Goal: Ask a question: Seek information or help from site administrators or community

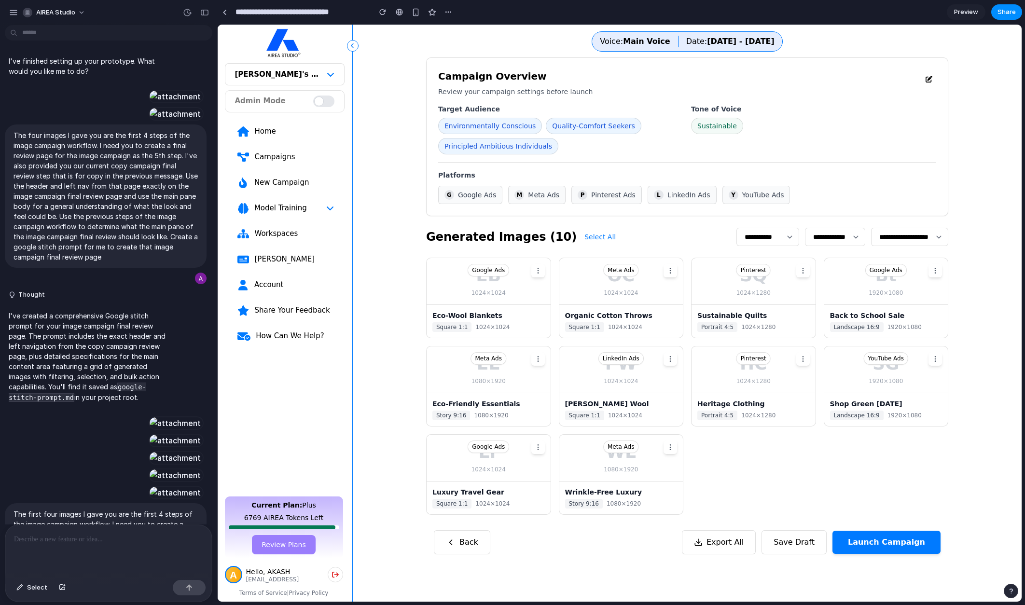
scroll to position [2500, 0]
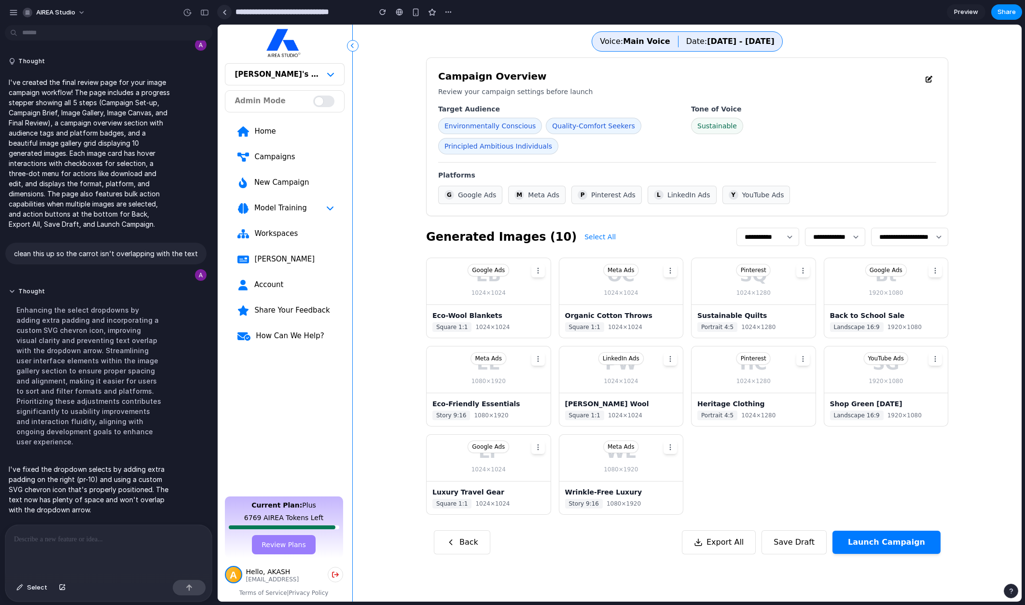
click at [226, 12] on div at bounding box center [224, 12] width 4 height 5
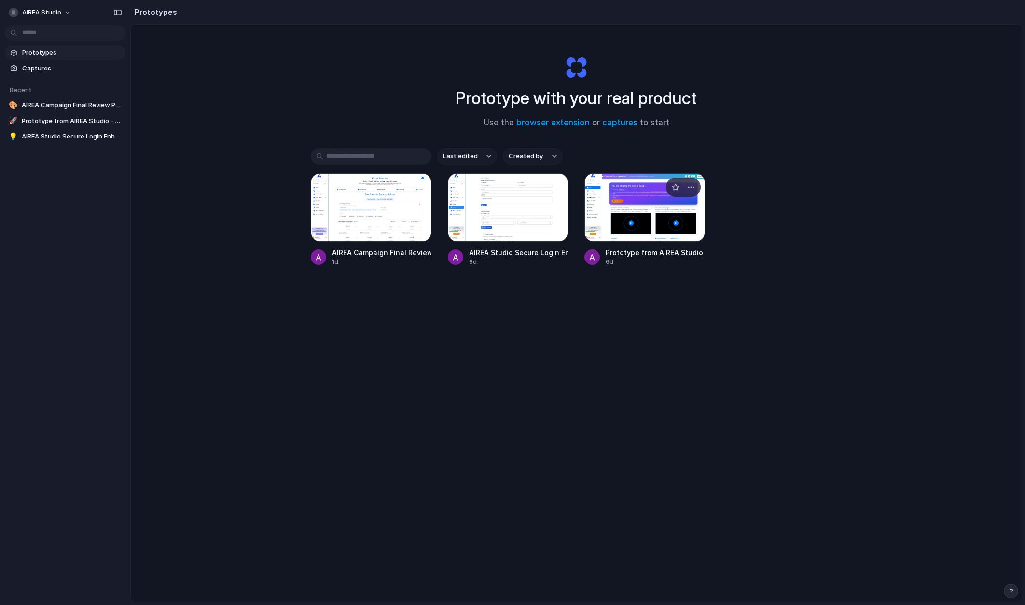
click at [634, 214] on div at bounding box center [644, 207] width 121 height 69
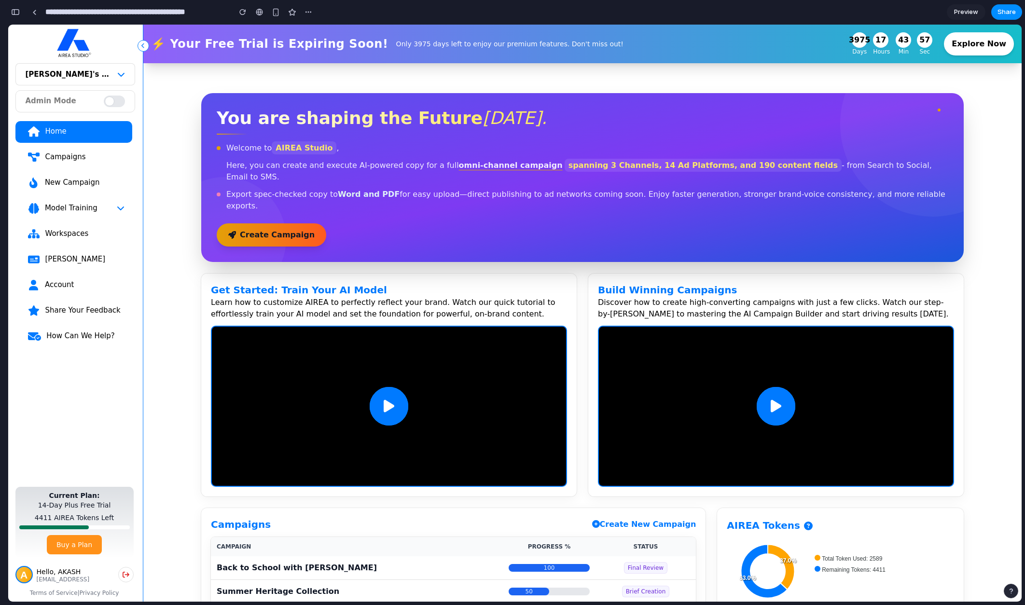
click at [77, 163] on link "Campaigns" at bounding box center [73, 158] width 117 height 22
click at [76, 160] on div "Campaigns" at bounding box center [84, 157] width 80 height 10
click at [75, 183] on div "New Campaign" at bounding box center [84, 183] width 80 height 10
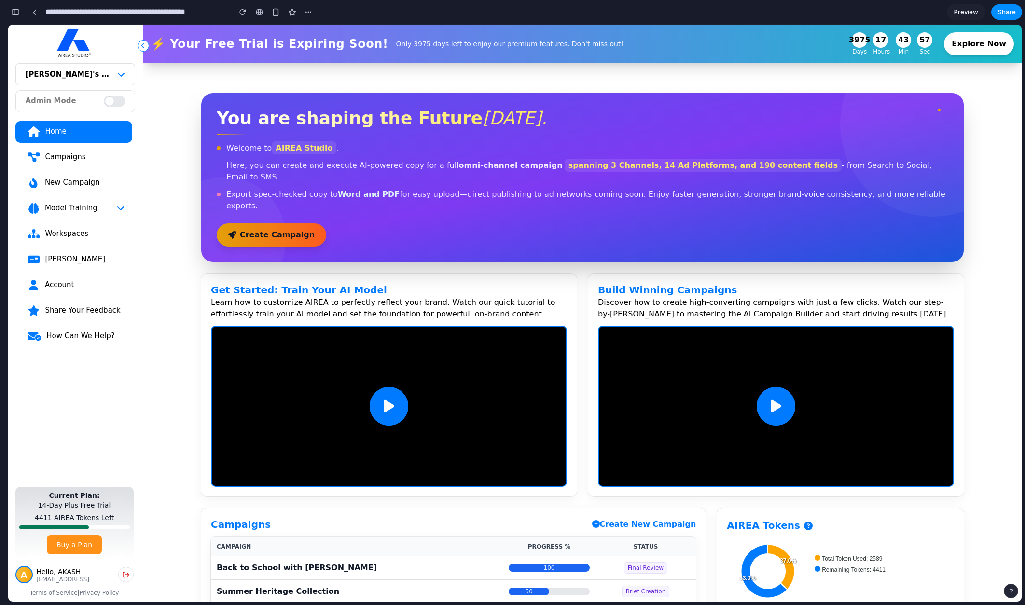
click at [75, 183] on div "New Campaign" at bounding box center [84, 183] width 80 height 10
click at [51, 203] on span "Model Training" at bounding box center [70, 208] width 53 height 10
click at [53, 208] on span "Model Training" at bounding box center [70, 208] width 53 height 10
click at [55, 232] on div "Workspaces" at bounding box center [84, 234] width 80 height 10
click at [50, 257] on div "[PERSON_NAME]" at bounding box center [84, 259] width 80 height 10
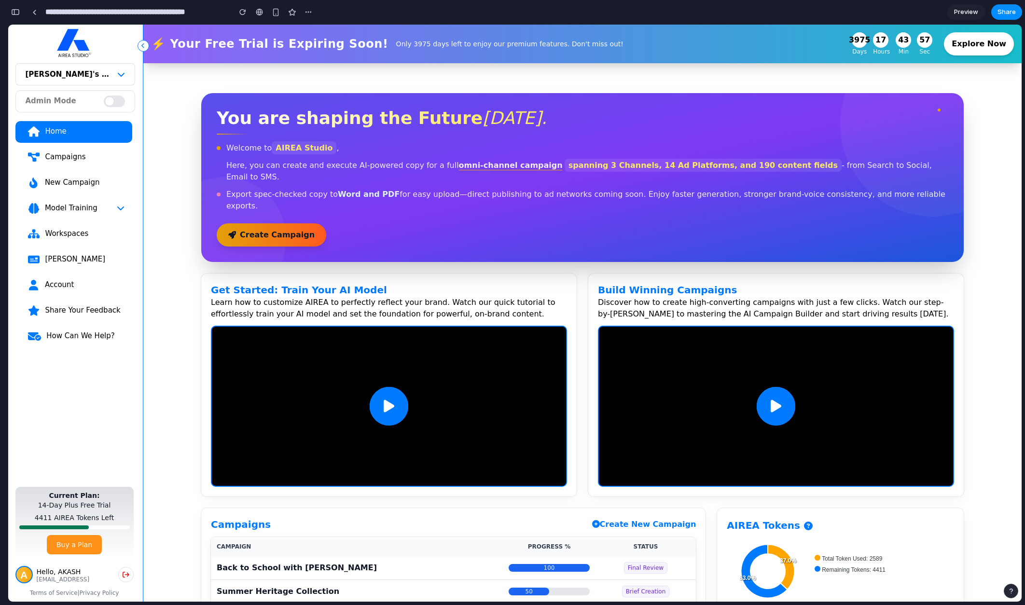
click at [51, 284] on div "Account" at bounding box center [84, 285] width 80 height 10
click at [18, 13] on div "button" at bounding box center [15, 12] width 9 height 7
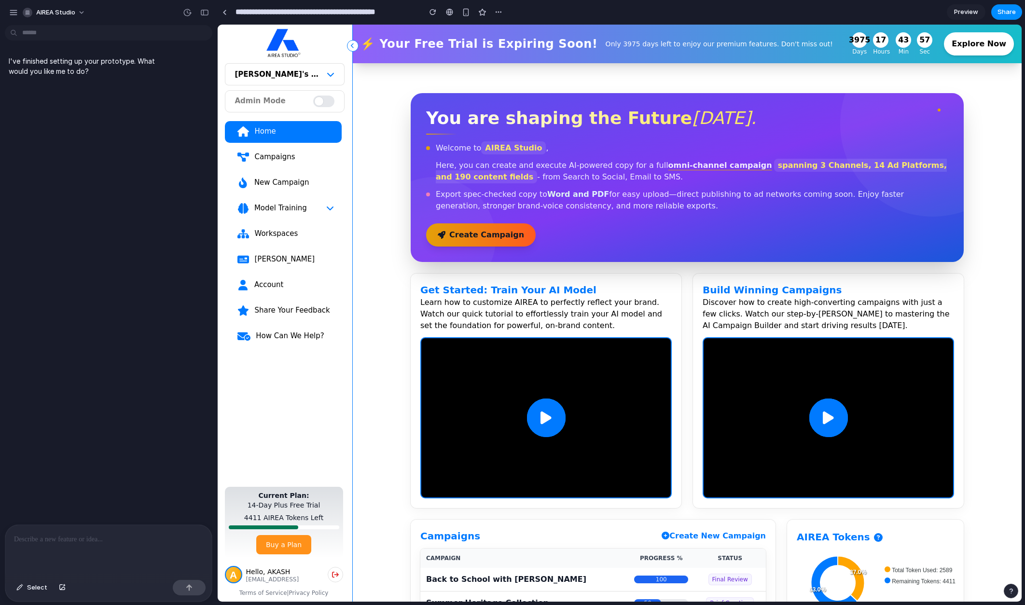
click at [115, 547] on div at bounding box center [108, 550] width 207 height 51
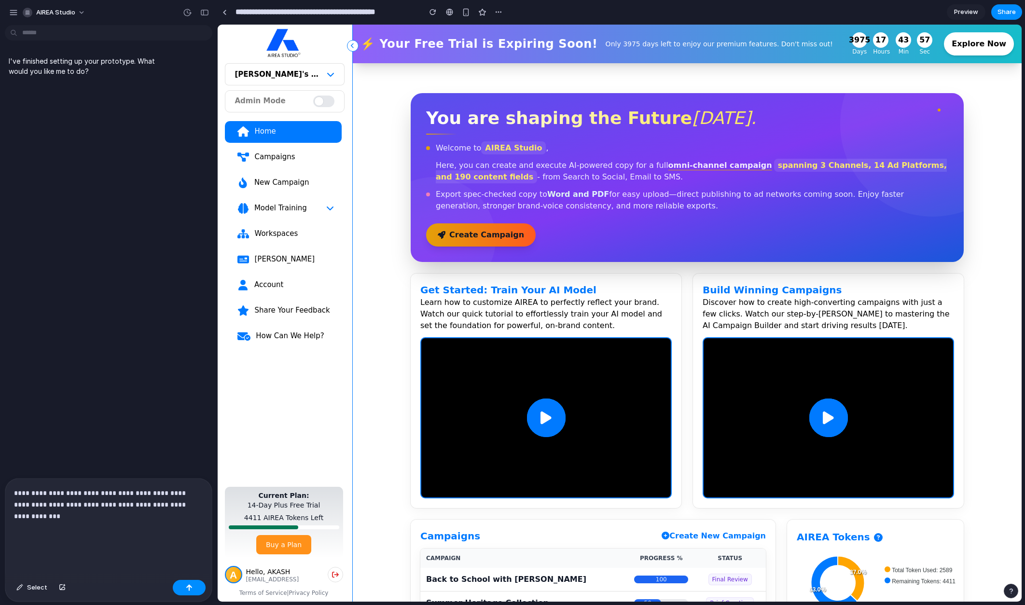
scroll to position [859, 0]
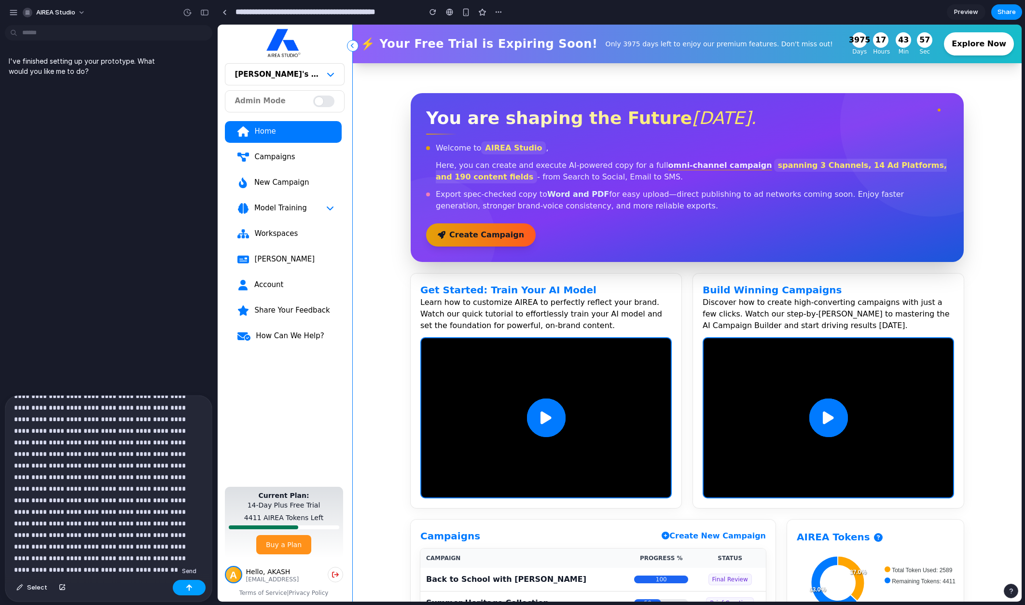
click at [194, 587] on button "button" at bounding box center [189, 587] width 33 height 15
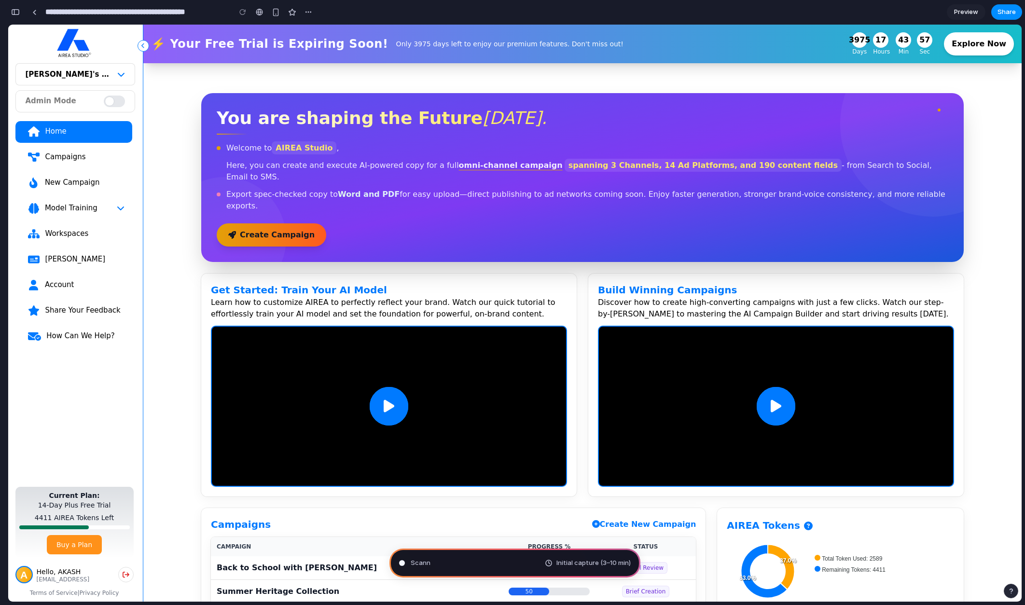
scroll to position [2243, 0]
click at [14, 15] on button "button" at bounding box center [15, 11] width 15 height 15
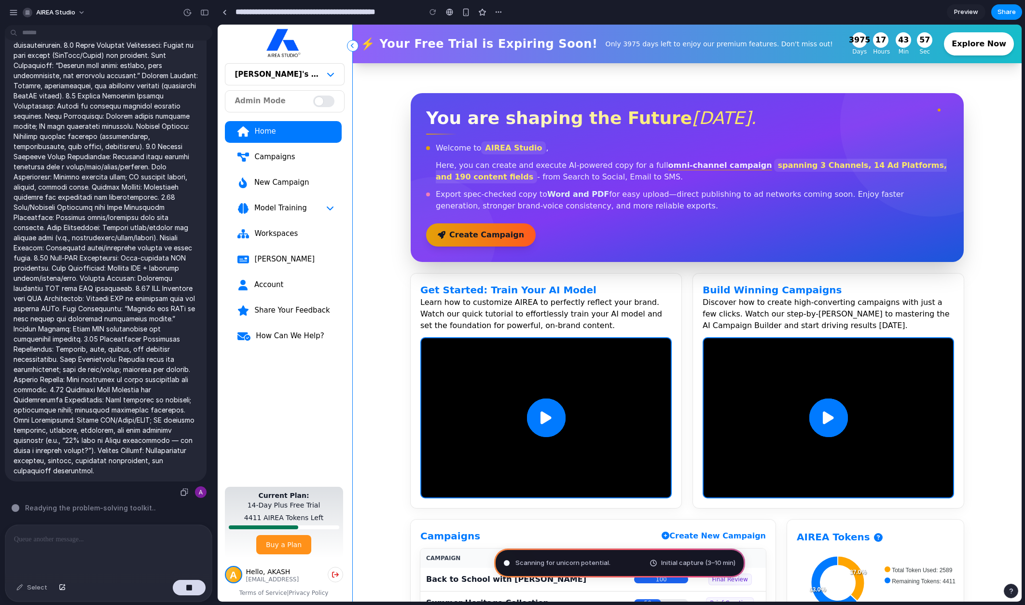
scroll to position [0, 0]
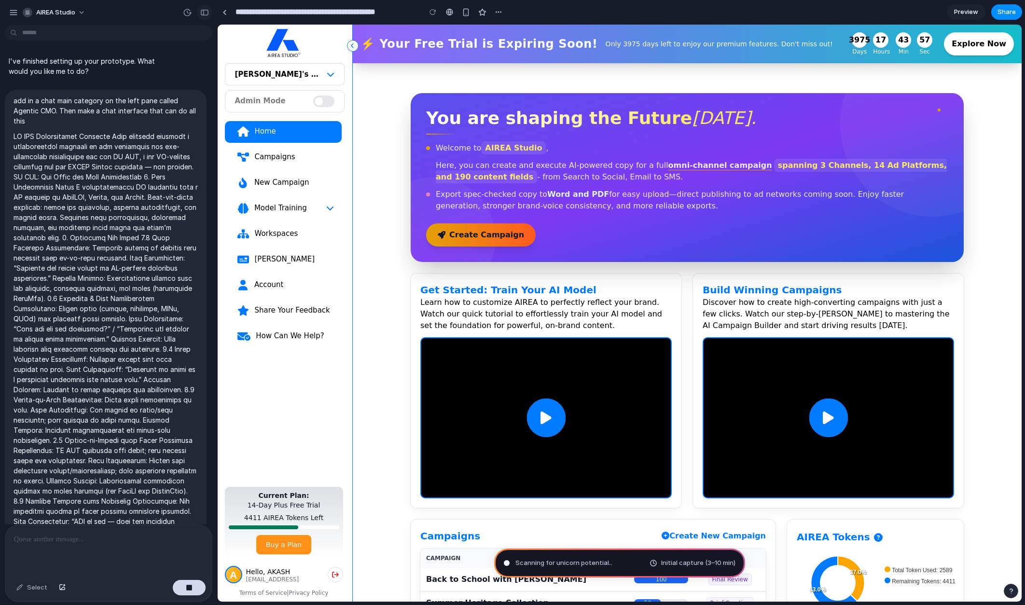
click at [203, 11] on div "button" at bounding box center [204, 12] width 9 height 7
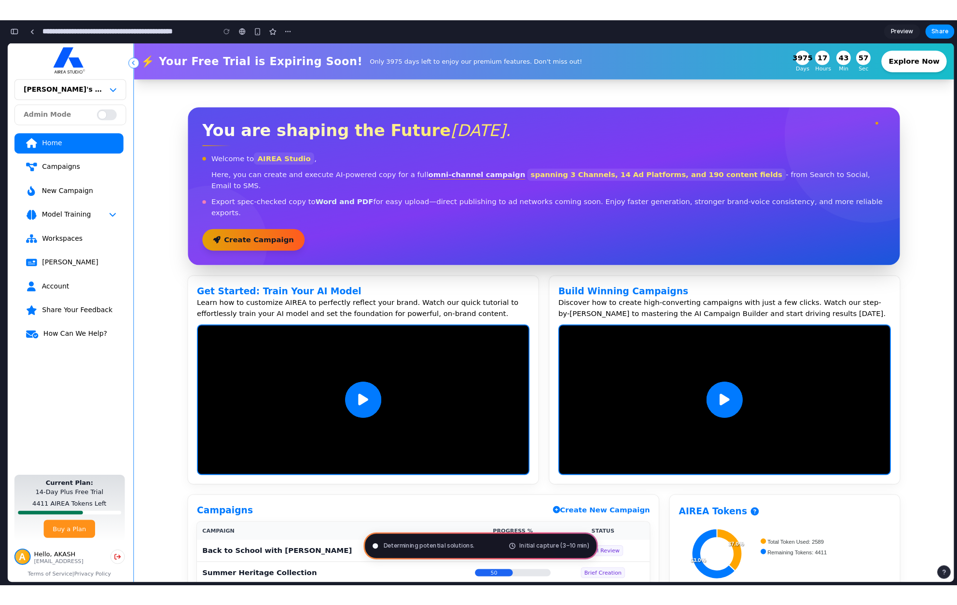
scroll to position [3691, 0]
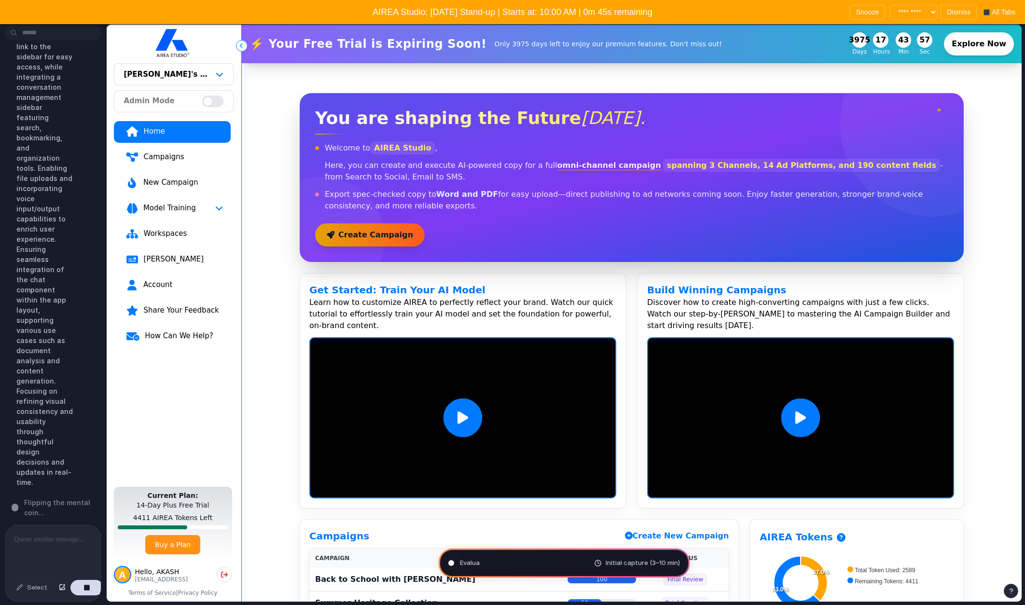
click at [464, 10] on span "AIREA Studio: [DATE] Stand-up | Starts at: 10:00 AM | 0m 45s remaining" at bounding box center [512, 12] width 279 height 10
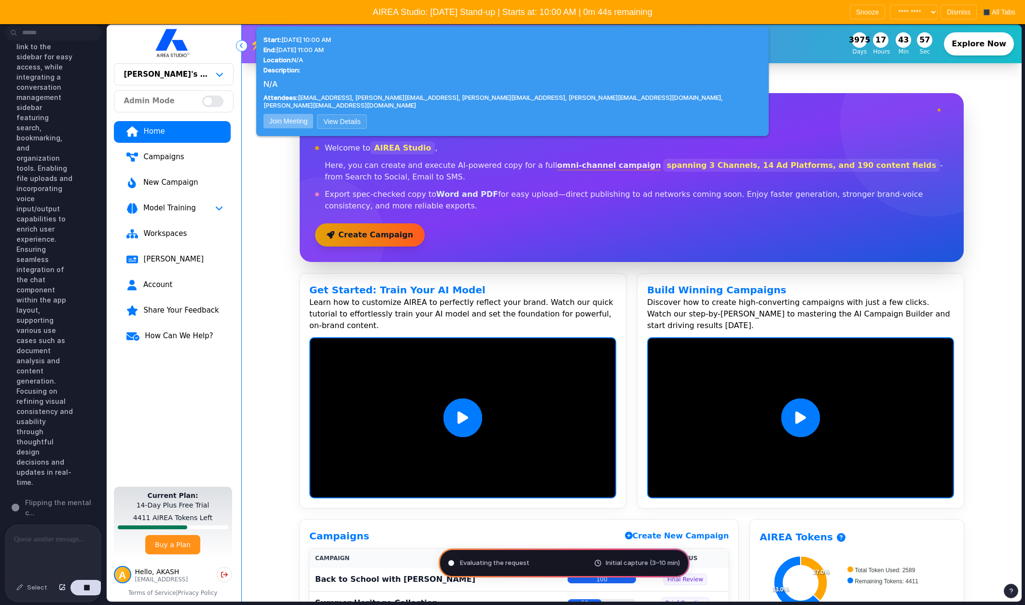
click at [313, 128] on button "Join Meeting" at bounding box center [288, 121] width 50 height 14
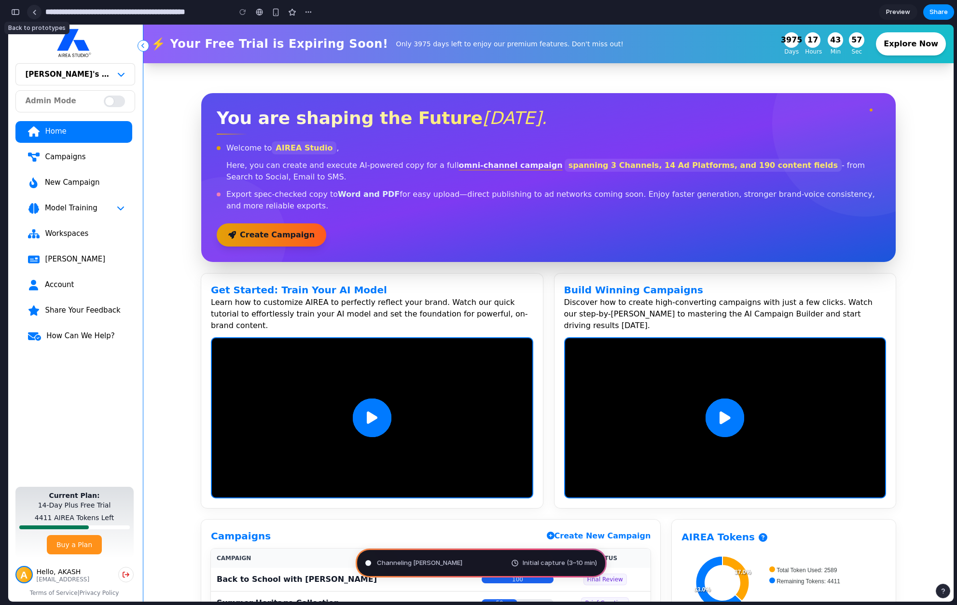
click at [35, 10] on div at bounding box center [34, 12] width 4 height 5
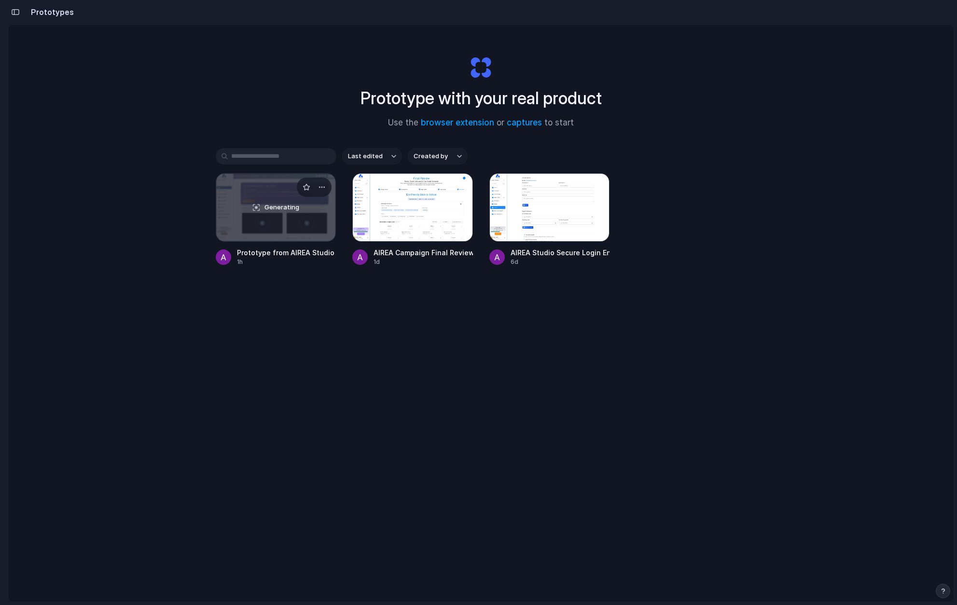
click at [275, 194] on div "Generating" at bounding box center [276, 208] width 120 height 68
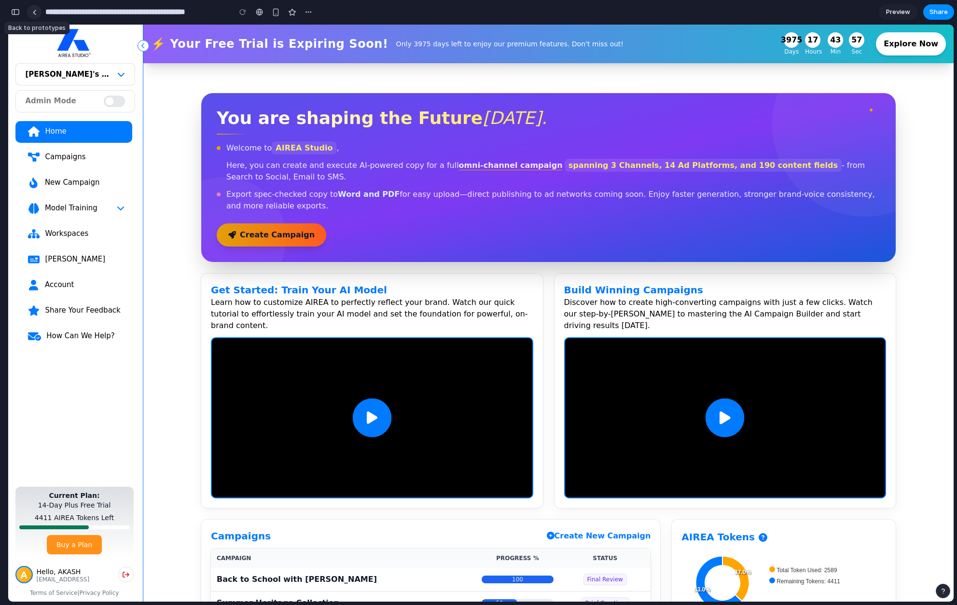
click at [37, 10] on link at bounding box center [34, 12] width 14 height 14
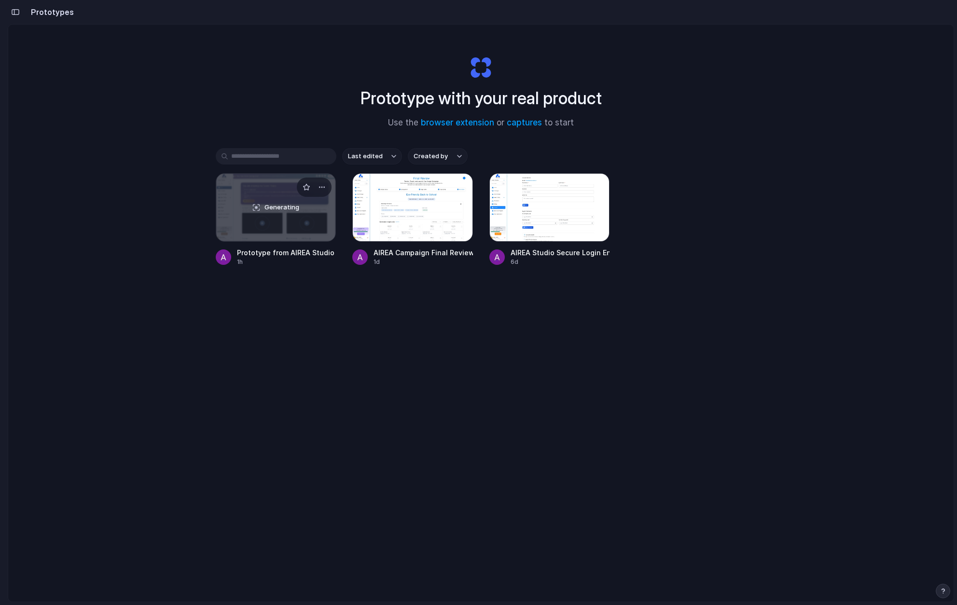
click at [281, 204] on span "Generating" at bounding box center [281, 208] width 35 height 10
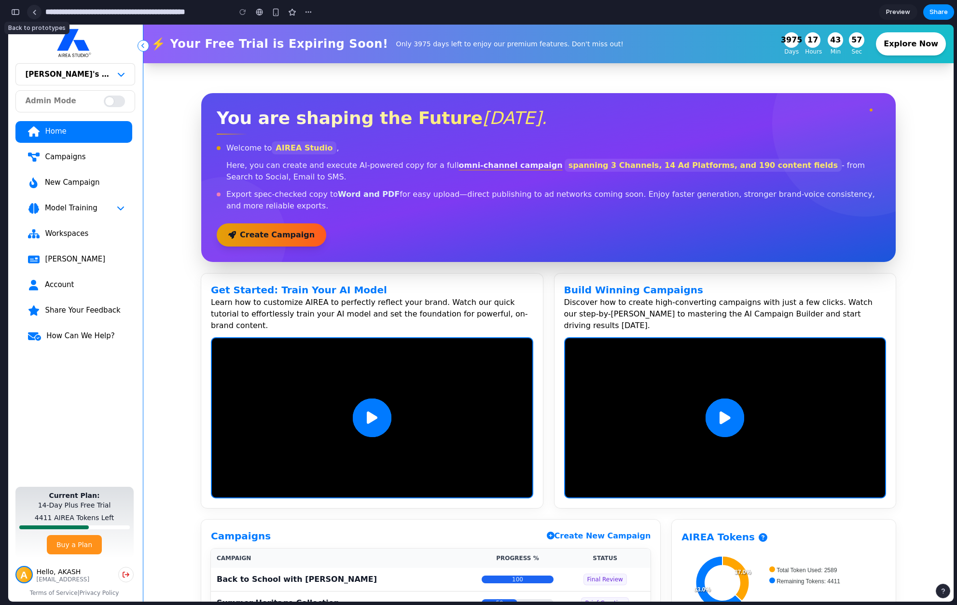
click at [35, 13] on div at bounding box center [34, 12] width 4 height 5
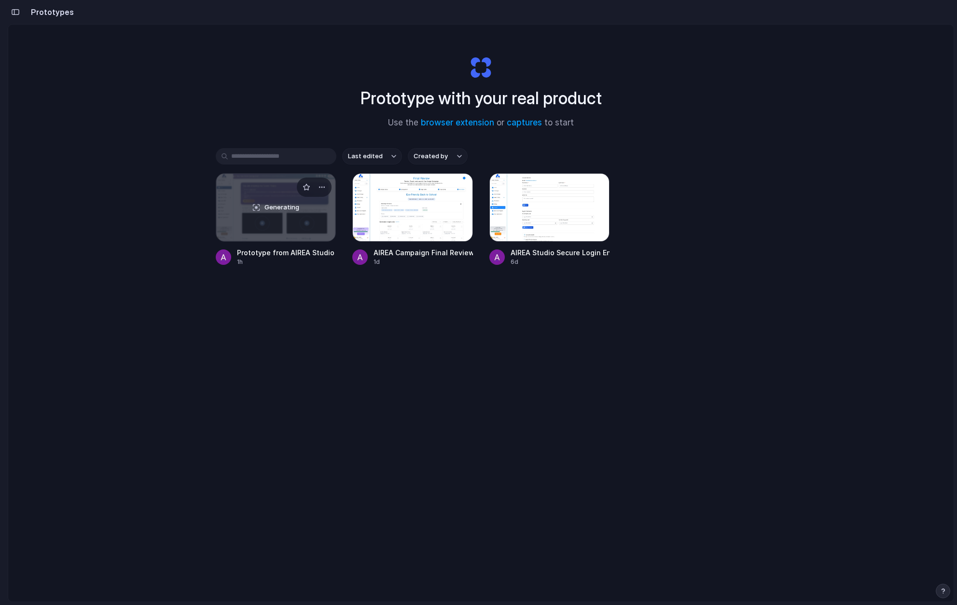
click at [277, 187] on div "Generating" at bounding box center [276, 208] width 120 height 68
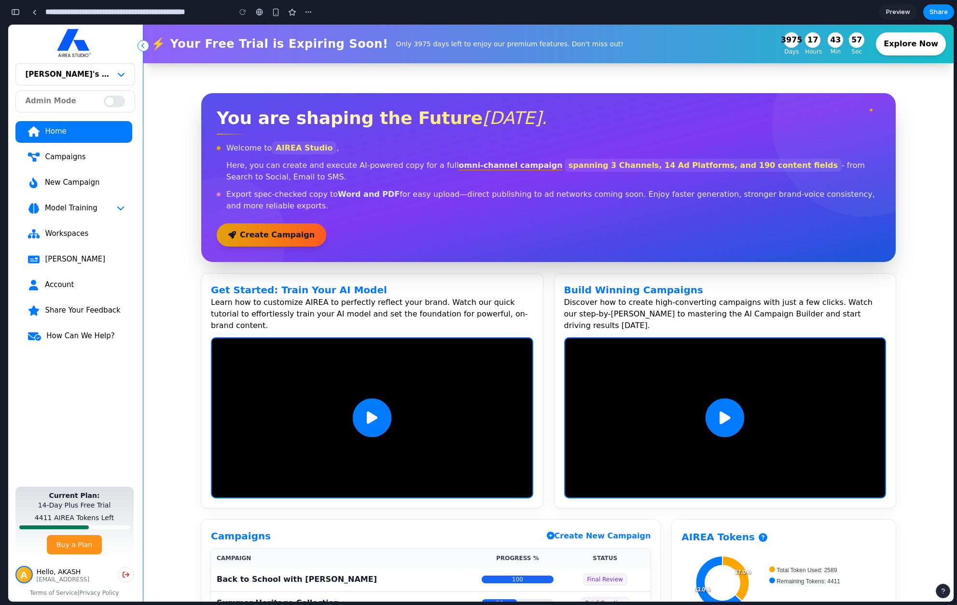
click at [16, 13] on div "button" at bounding box center [15, 12] width 9 height 7
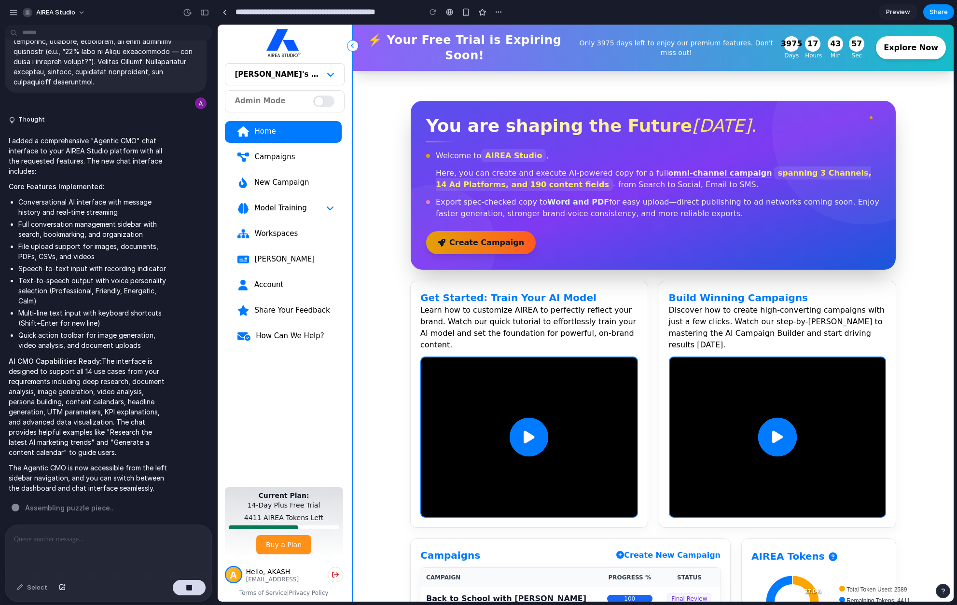
click at [276, 149] on link "Campaigns" at bounding box center [283, 158] width 117 height 22
click at [275, 153] on div "Campaigns" at bounding box center [294, 157] width 80 height 10
drag, startPoint x: 271, startPoint y: 196, endPoint x: 272, endPoint y: 188, distance: 8.3
click at [270, 196] on div "Home Campaigns New Campaign Model Training Workspaces [PERSON_NAME] Account Sha…" at bounding box center [285, 303] width 120 height 373
click at [272, 187] on div "New Campaign" at bounding box center [294, 183] width 80 height 10
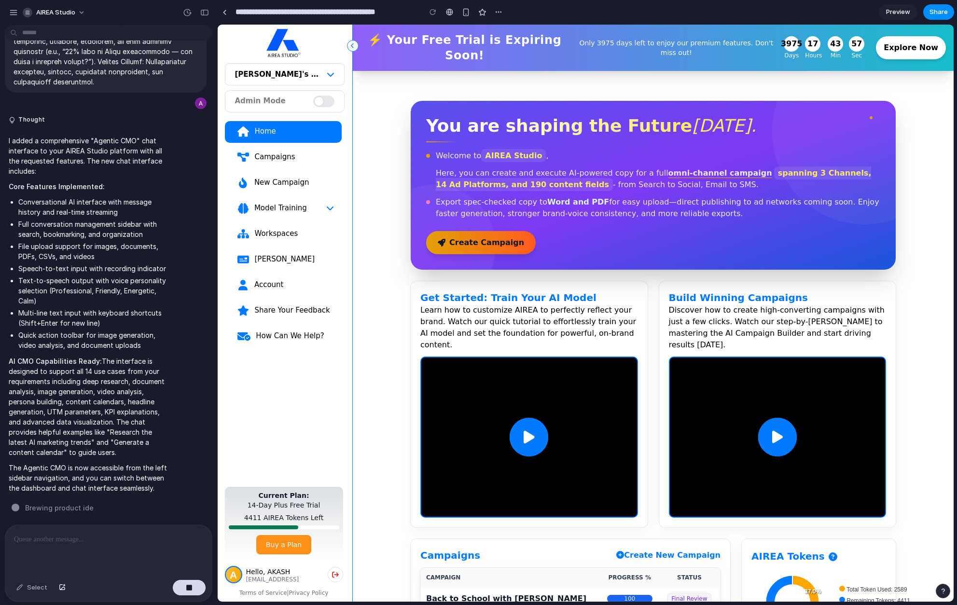
click at [269, 213] on span "Model Training" at bounding box center [283, 208] width 101 height 11
click at [263, 234] on div "Workspaces" at bounding box center [294, 234] width 80 height 10
click at [258, 262] on div "[PERSON_NAME]" at bounding box center [294, 259] width 80 height 10
click at [259, 291] on link "Account" at bounding box center [283, 286] width 117 height 22
drag, startPoint x: 263, startPoint y: 310, endPoint x: 263, endPoint y: 327, distance: 16.9
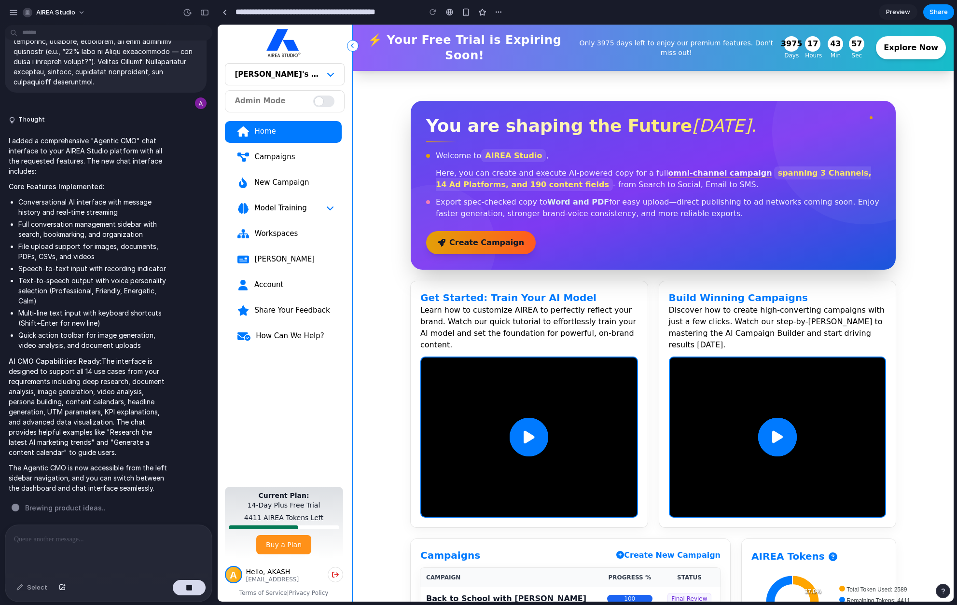
click at [263, 310] on div "Share Your Feedback" at bounding box center [294, 310] width 80 height 10
click at [264, 333] on div "How Can We Help?" at bounding box center [294, 336] width 79 height 10
click at [948, 590] on button "button" at bounding box center [943, 591] width 14 height 14
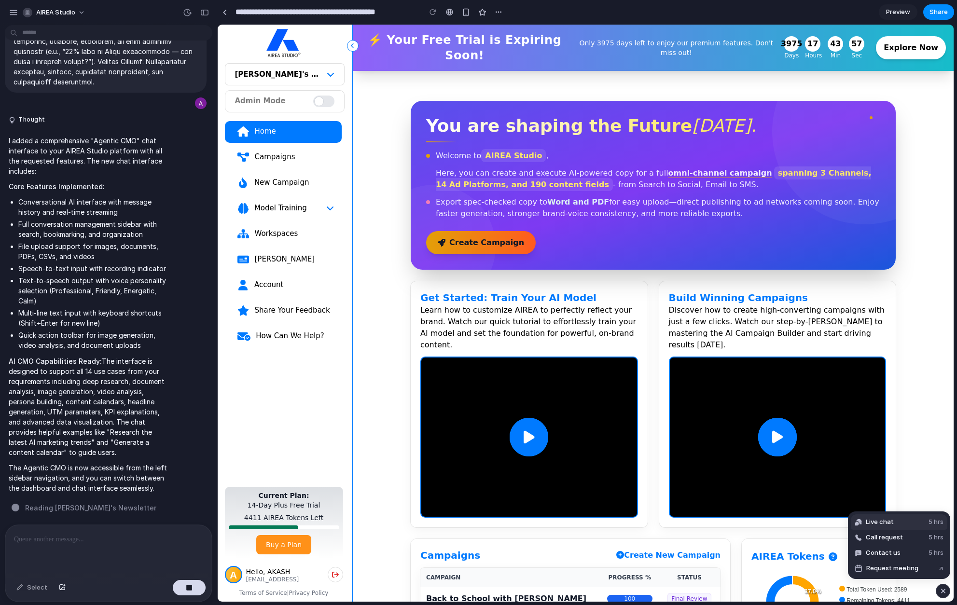
click at [880, 522] on span "Live chat" at bounding box center [880, 522] width 28 height 10
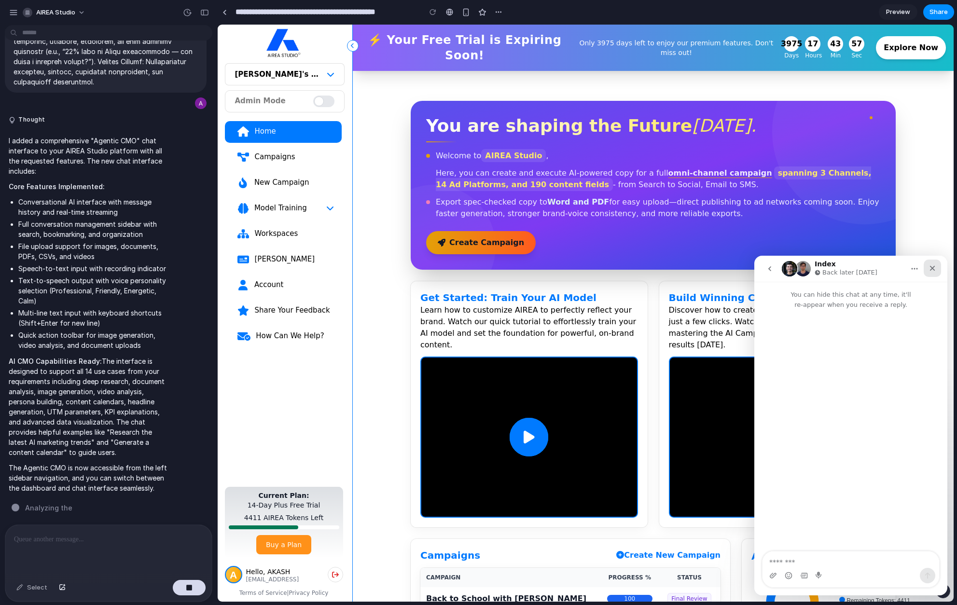
click at [937, 268] on div "Close" at bounding box center [932, 268] width 17 height 17
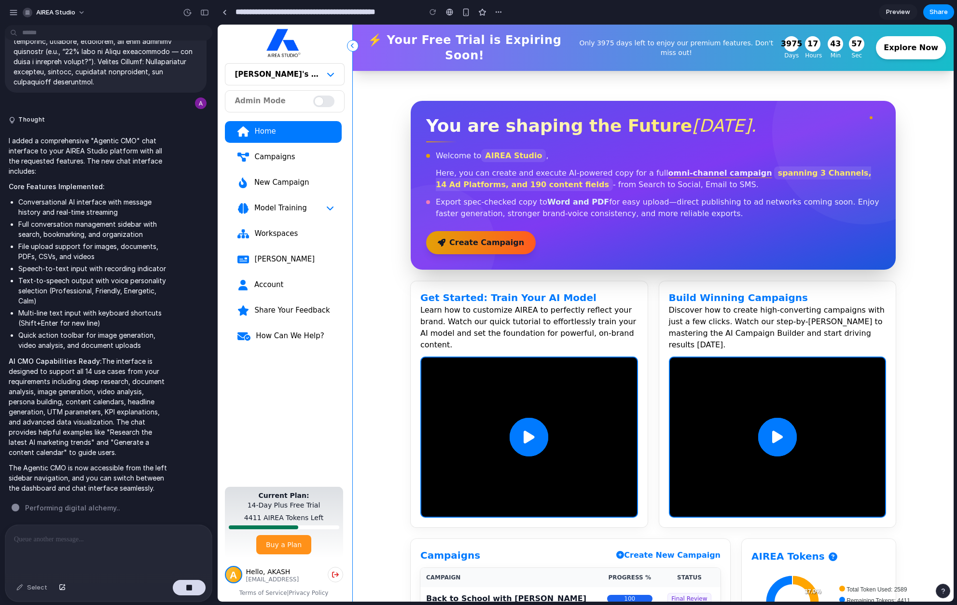
click at [74, 536] on p at bounding box center [108, 540] width 189 height 12
click at [226, 12] on div at bounding box center [224, 12] width 4 height 5
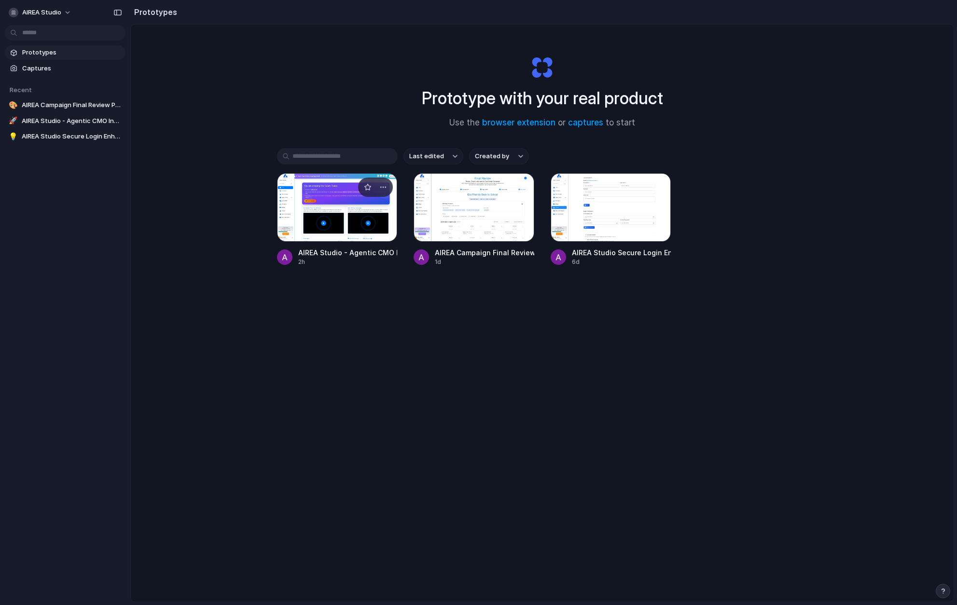
click at [347, 221] on div at bounding box center [337, 207] width 121 height 69
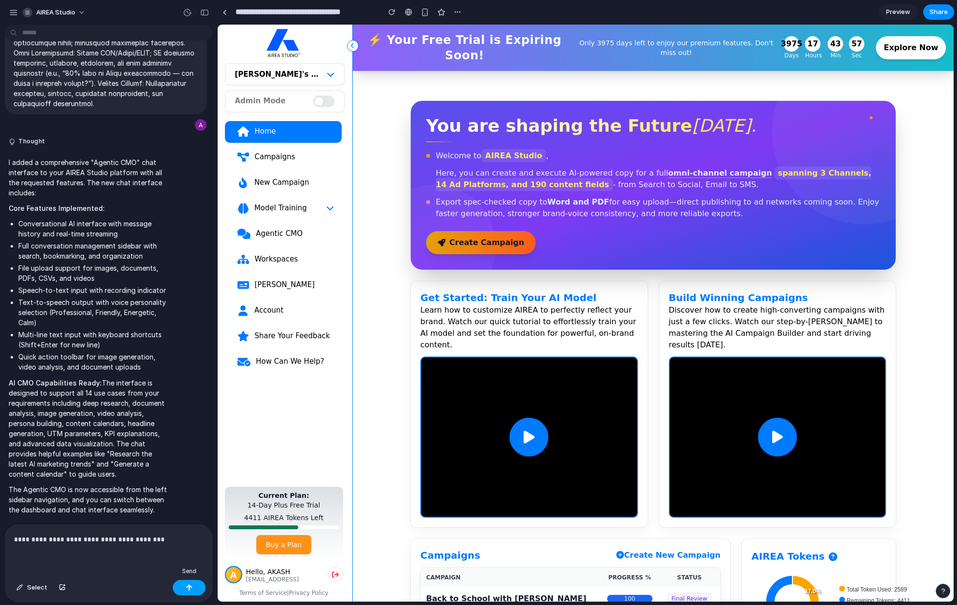
click at [194, 588] on button "button" at bounding box center [189, 587] width 33 height 15
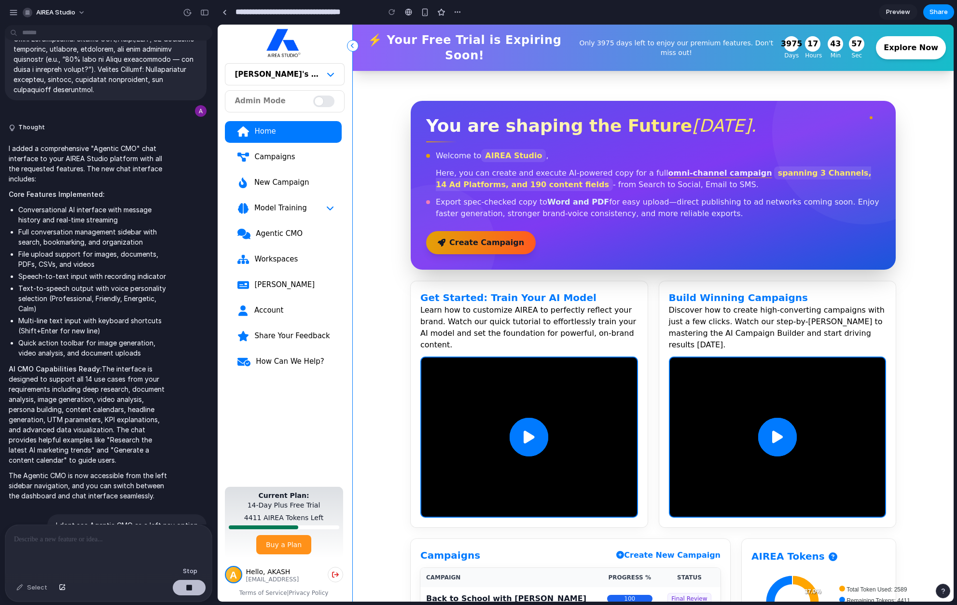
scroll to position [956, 0]
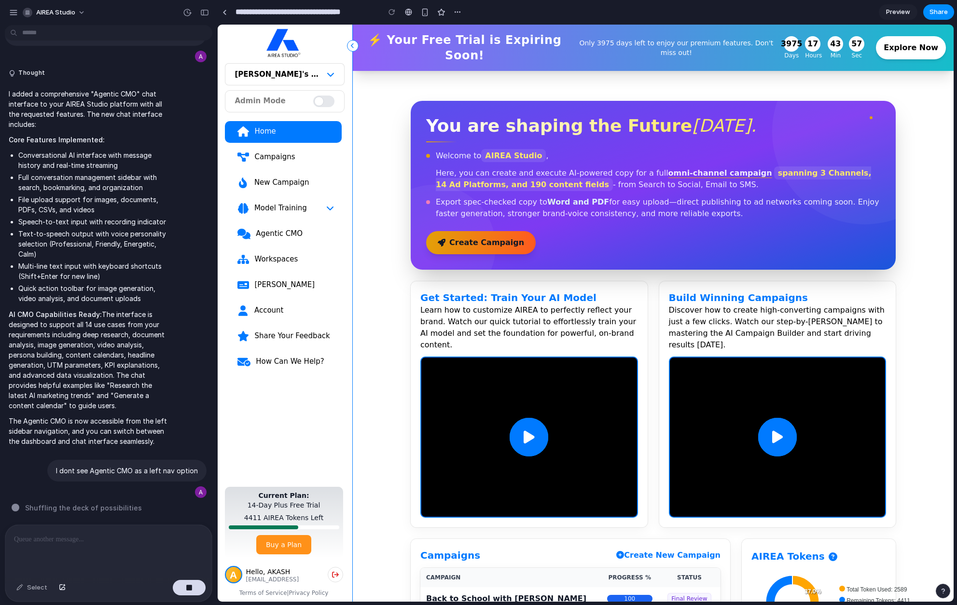
click at [281, 234] on div "Agentic CMO" at bounding box center [294, 234] width 79 height 10
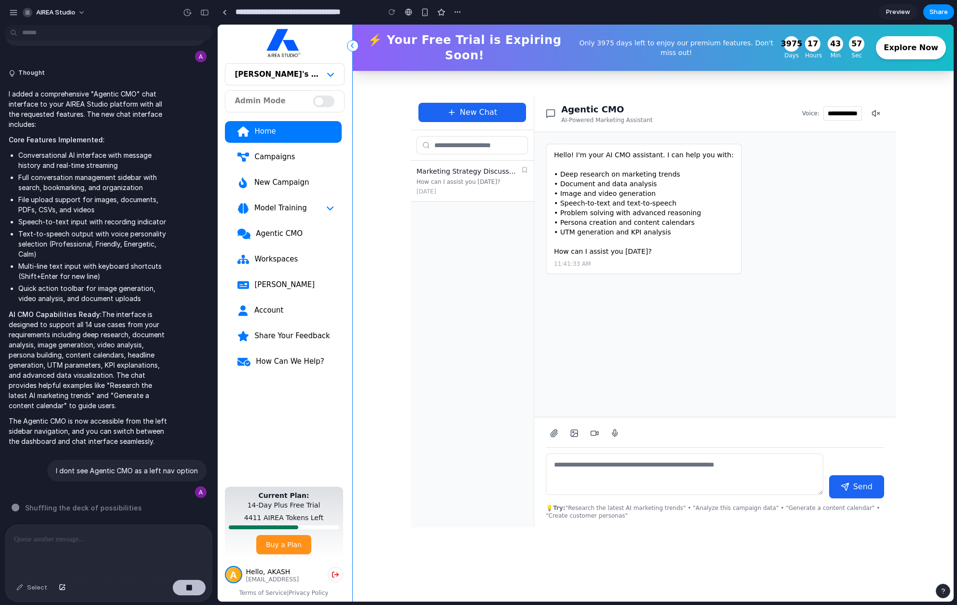
click at [192, 589] on div "button" at bounding box center [189, 587] width 7 height 7
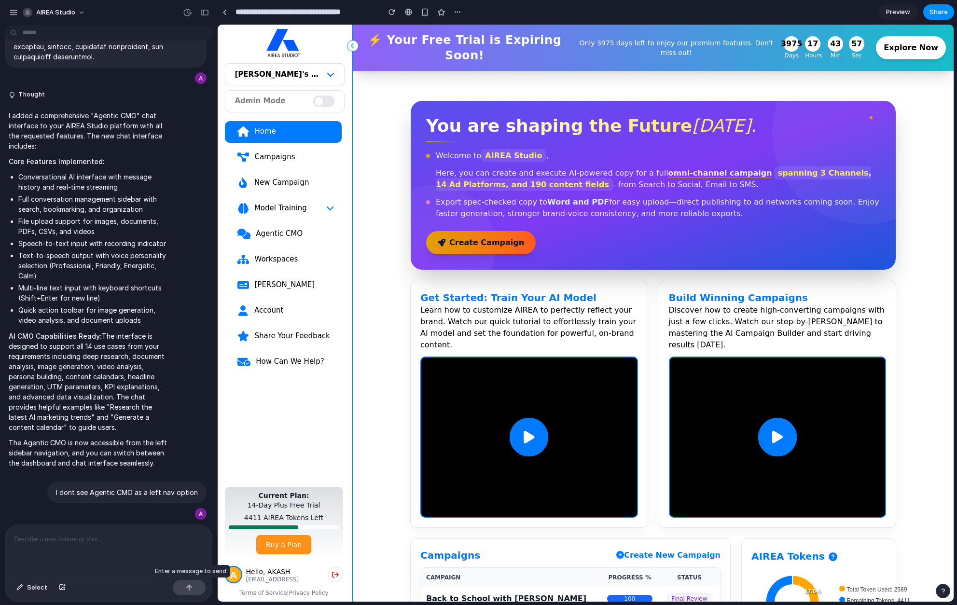
scroll to position [0, 0]
click at [262, 229] on div "Agentic CMO" at bounding box center [294, 234] width 79 height 10
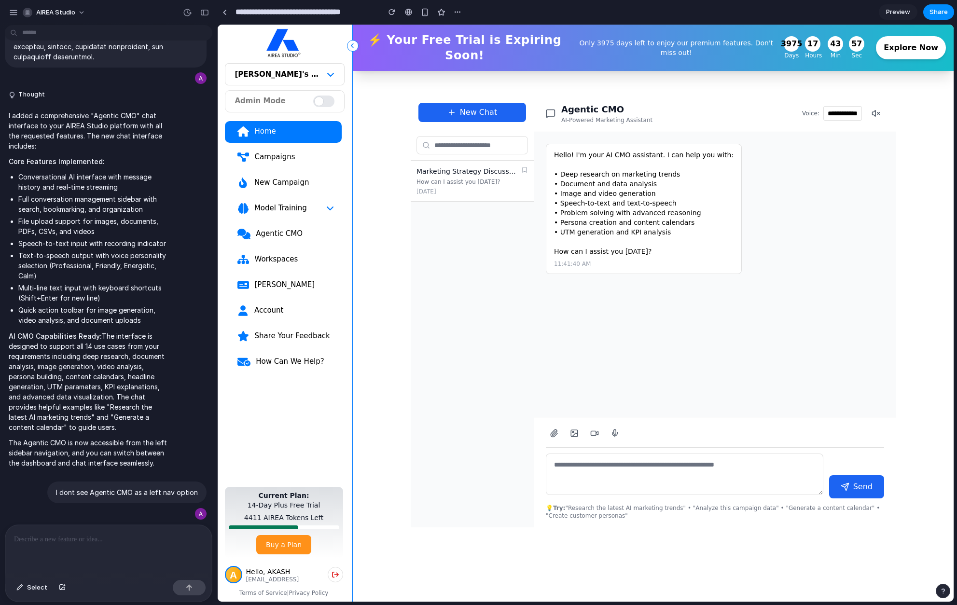
click at [476, 178] on div "How can I assist you today?" at bounding box center [466, 182] width 101 height 8
click at [66, 546] on div at bounding box center [108, 550] width 207 height 51
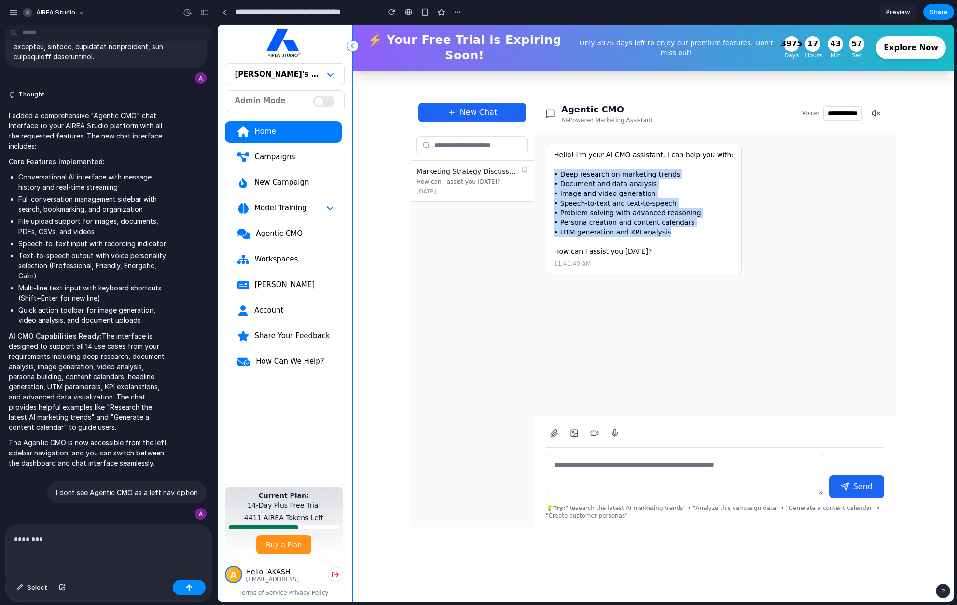
drag, startPoint x: 665, startPoint y: 225, endPoint x: 552, endPoint y: 170, distance: 126.0
click at [552, 170] on div "Hello! I'm your AI CMO assistant. I can help you with: • Deep research on marke…" at bounding box center [644, 209] width 196 height 130
copy div "• Deep research on marketing trends • Document and data analysis • Image and vi…"
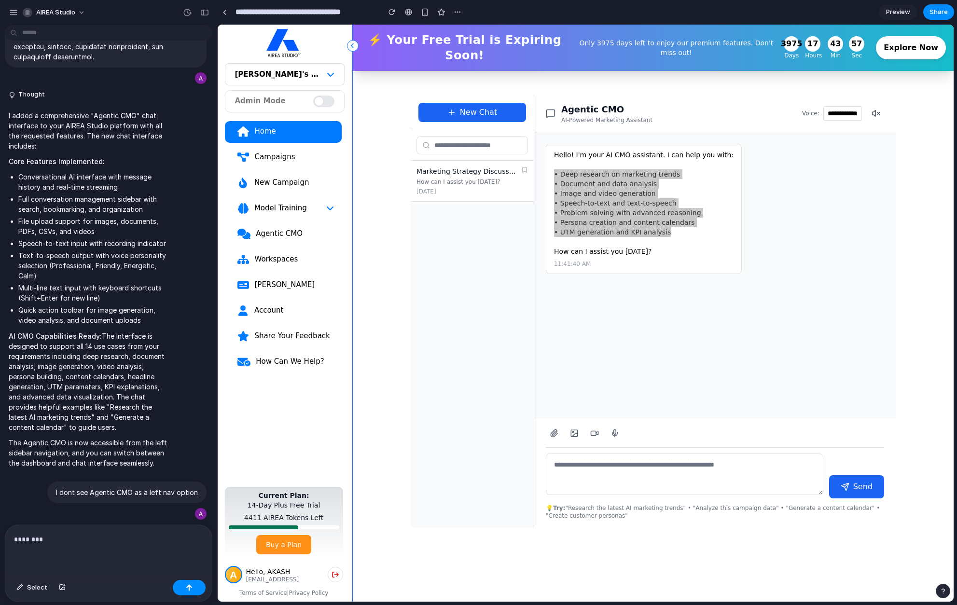
click at [104, 545] on div "********" at bounding box center [108, 550] width 207 height 51
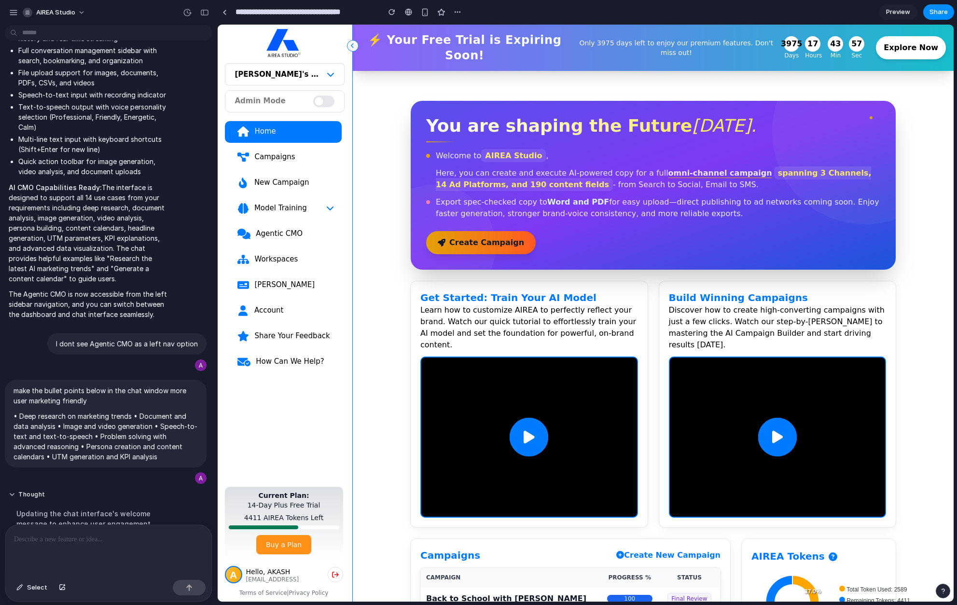
scroll to position [1317, 0]
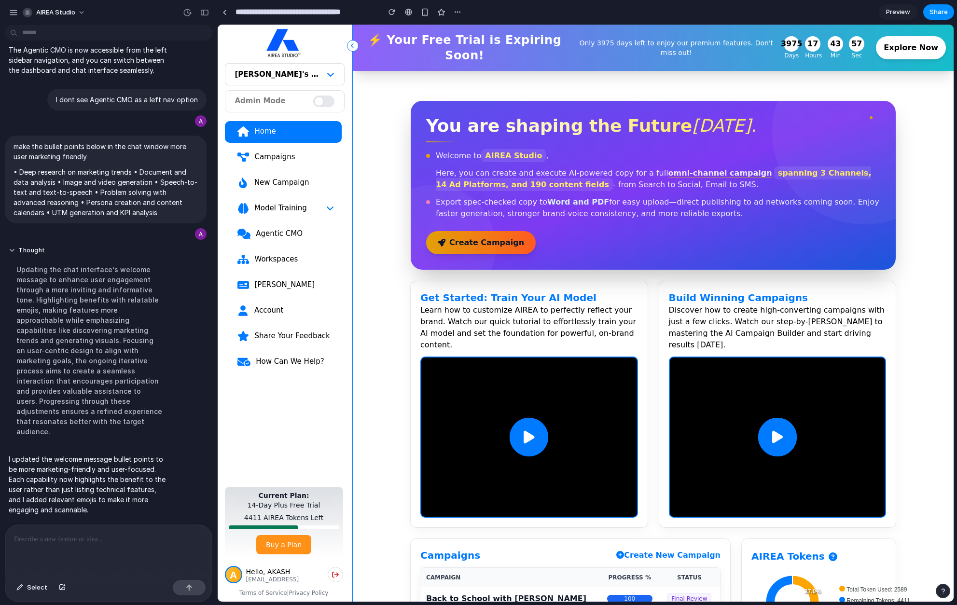
click at [283, 228] on link "Agentic CMO" at bounding box center [283, 234] width 117 height 22
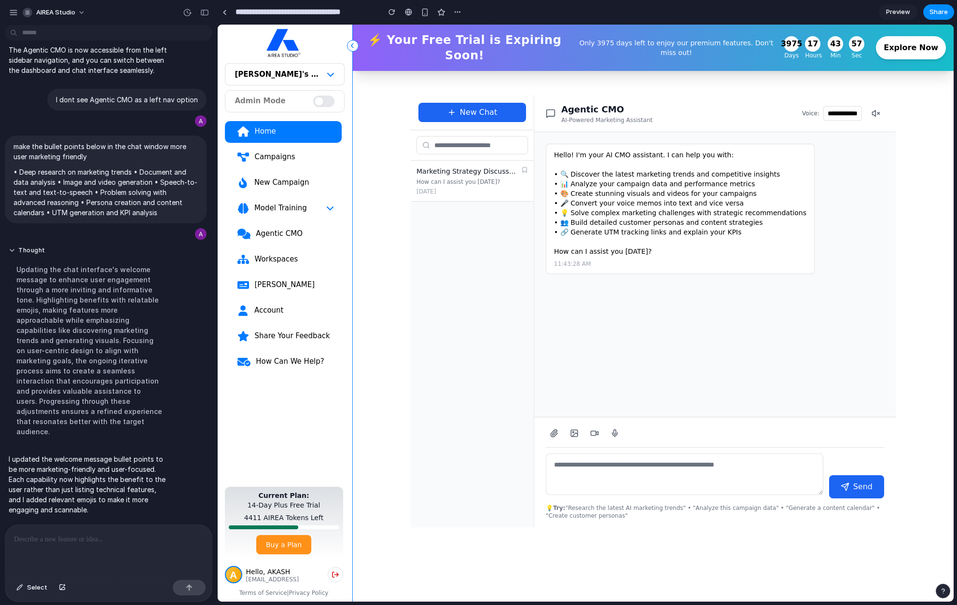
click at [57, 540] on p at bounding box center [106, 540] width 185 height 12
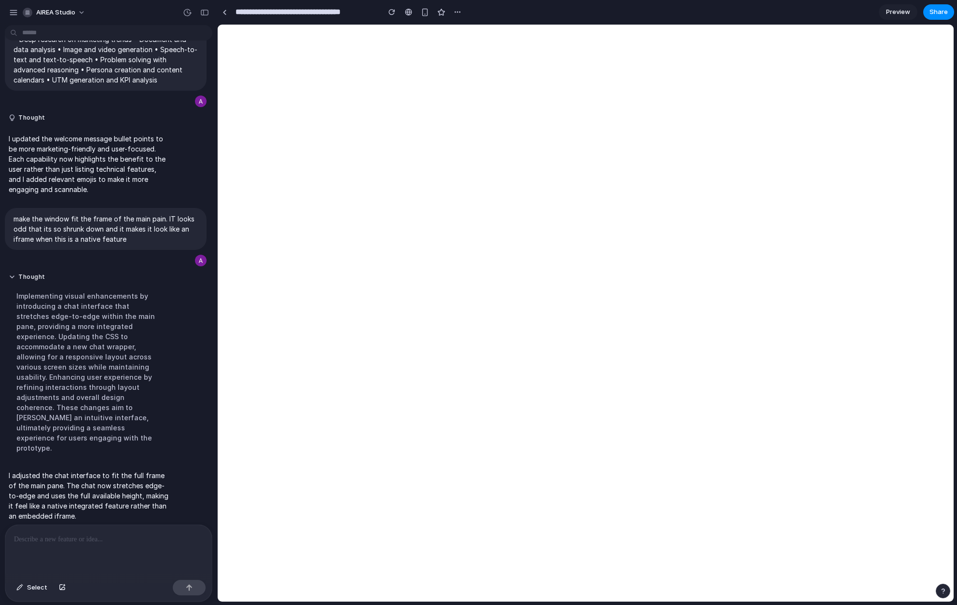
scroll to position [0, 0]
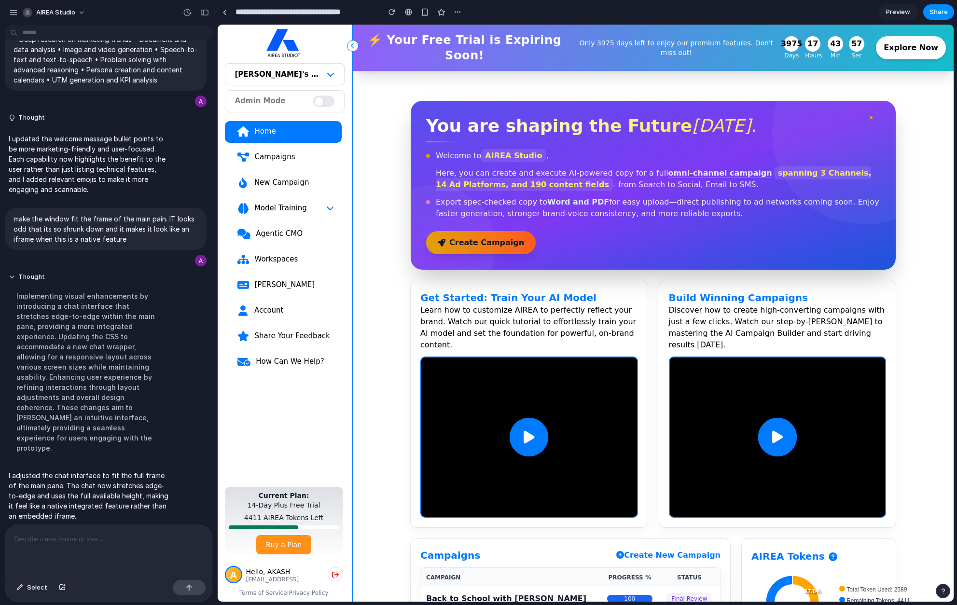
click at [284, 233] on div "Agentic CMO" at bounding box center [294, 234] width 79 height 10
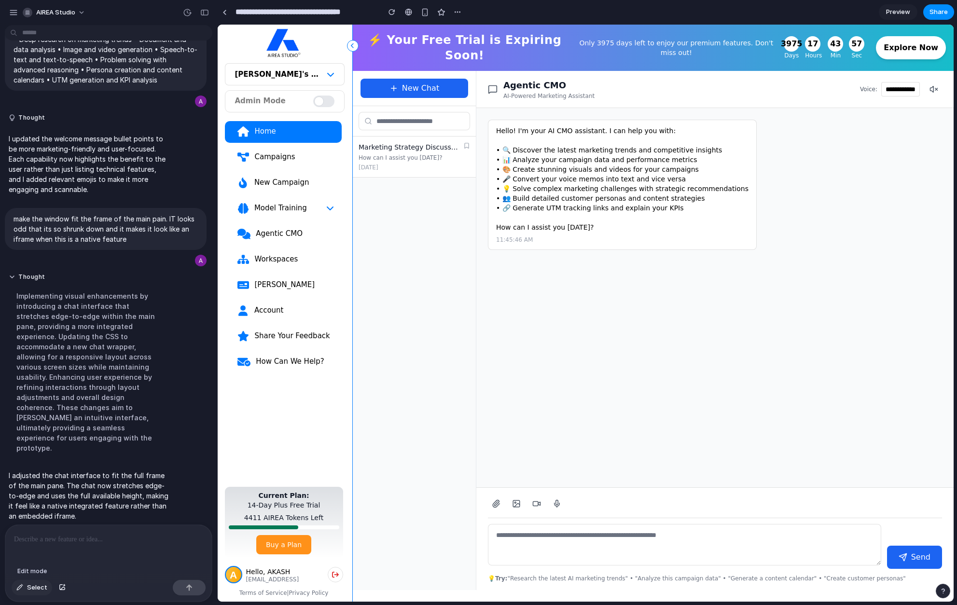
click at [25, 590] on button "Select" at bounding box center [32, 587] width 41 height 15
click at [886, 79] on div at bounding box center [586, 313] width 736 height 577
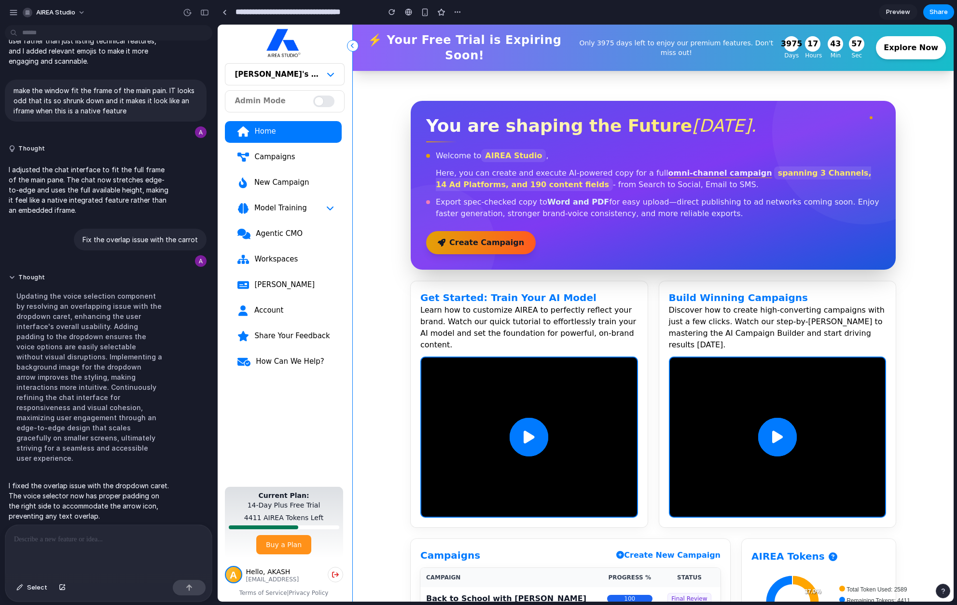
click at [267, 235] on div "Agentic CMO" at bounding box center [294, 234] width 79 height 10
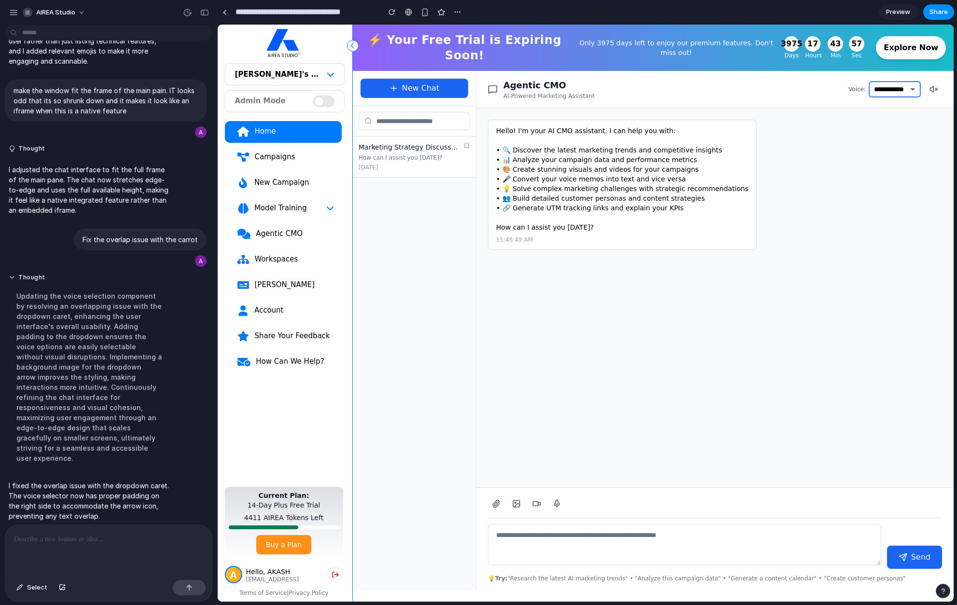
click at [905, 83] on select "**********" at bounding box center [895, 89] width 50 height 14
click at [870, 82] on select "**********" at bounding box center [895, 89] width 50 height 14
click at [571, 575] on p "💡 Try: "Research the latest AI marketing trends" • "Analyze this campaign data"…" at bounding box center [715, 579] width 454 height 8
click at [631, 575] on p "💡 Try: "Research the latest AI marketing trends" • "Analyze this campaign data"…" at bounding box center [715, 579] width 454 height 8
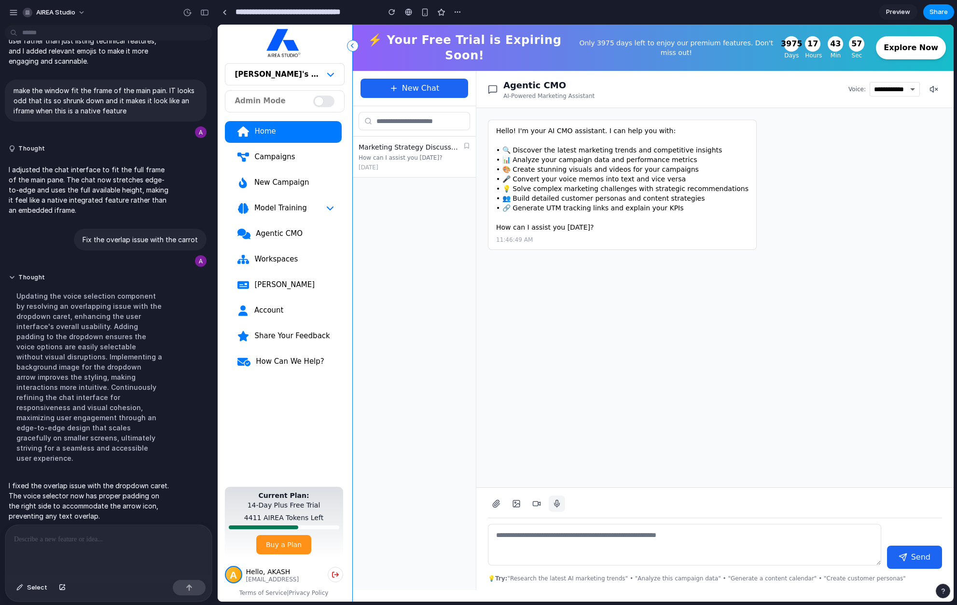
click at [552, 497] on button at bounding box center [557, 504] width 16 height 16
click at [557, 499] on icon at bounding box center [557, 503] width 9 height 9
click at [536, 502] on rect at bounding box center [535, 504] width 5 height 4
click at [512, 499] on icon at bounding box center [516, 503] width 9 height 9
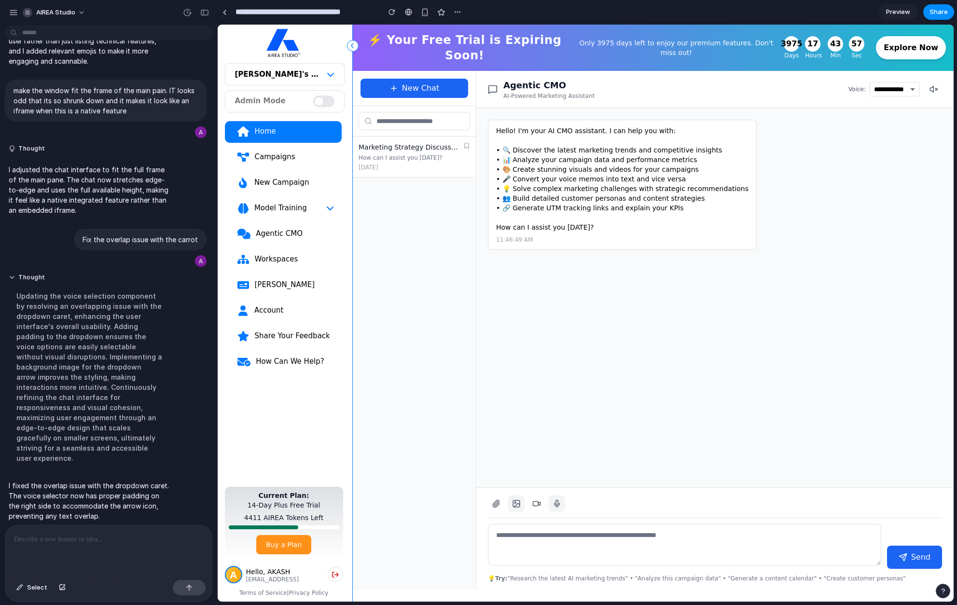
click at [512, 499] on icon at bounding box center [516, 503] width 9 height 9
click at [498, 500] on icon at bounding box center [496, 503] width 7 height 7
click at [536, 499] on icon at bounding box center [536, 503] width 9 height 9
click at [86, 540] on p at bounding box center [106, 540] width 185 height 12
